Goal: Navigation & Orientation: Go to known website

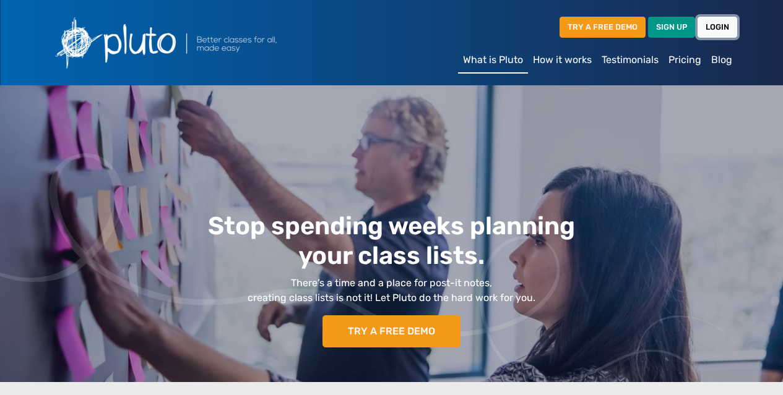
click at [715, 27] on link "LOGIN" at bounding box center [718, 27] width 40 height 20
click at [720, 25] on link "LOGIN" at bounding box center [718, 27] width 40 height 20
click at [722, 26] on link "LOGIN" at bounding box center [718, 27] width 40 height 20
